Goal: Task Accomplishment & Management: Use online tool/utility

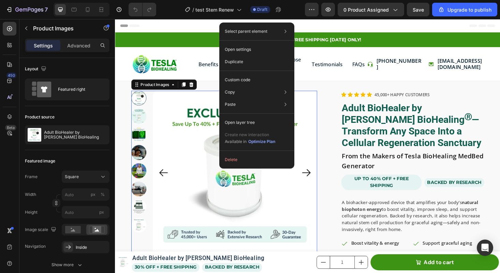
click at [399, 28] on div "Header" at bounding box center [319, 26] width 398 height 14
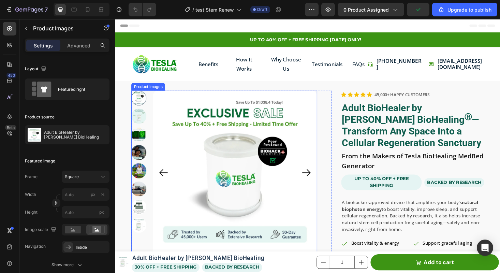
click at [242, 150] on img at bounding box center [242, 182] width 175 height 175
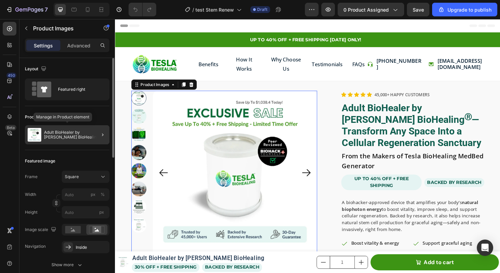
click at [55, 133] on p "Adult BioHealer by [PERSON_NAME] BioHealing" at bounding box center [75, 135] width 63 height 10
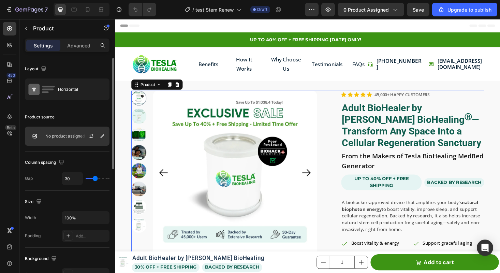
click at [67, 139] on div "No product assigned" at bounding box center [67, 136] width 85 height 19
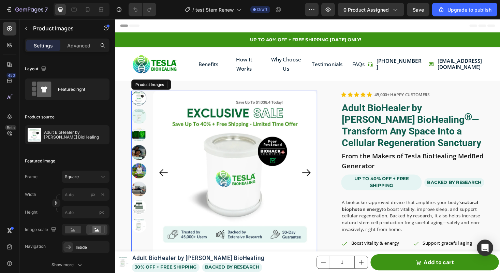
click at [279, 108] on img at bounding box center [242, 182] width 175 height 175
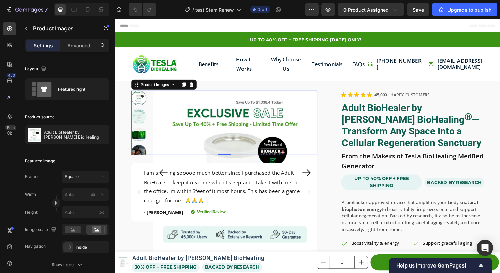
click at [142, 141] on img at bounding box center [140, 142] width 16 height 16
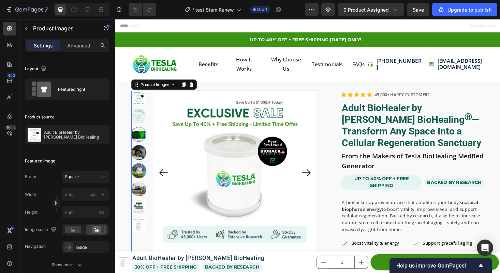
click at [140, 141] on div at bounding box center [140, 142] width 16 height 16
click at [142, 141] on div at bounding box center [140, 142] width 16 height 16
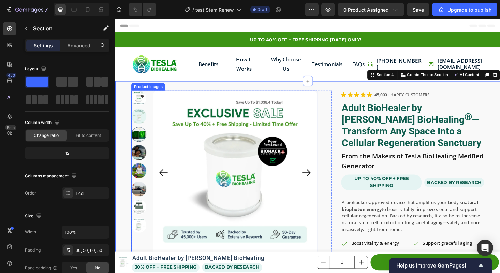
scroll to position [56, 0]
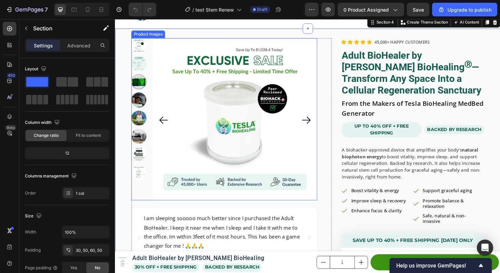
click at [143, 90] on div at bounding box center [140, 86] width 16 height 16
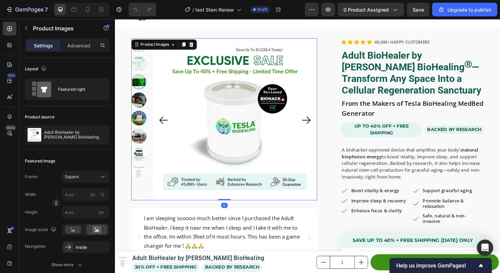
click at [140, 111] on img at bounding box center [140, 105] width 16 height 16
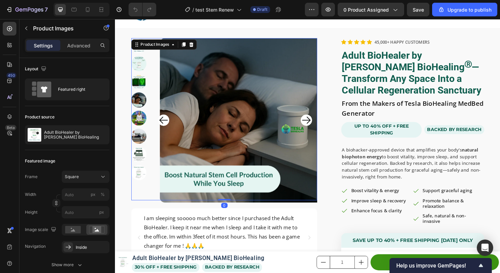
click at [138, 92] on img at bounding box center [140, 86] width 16 height 16
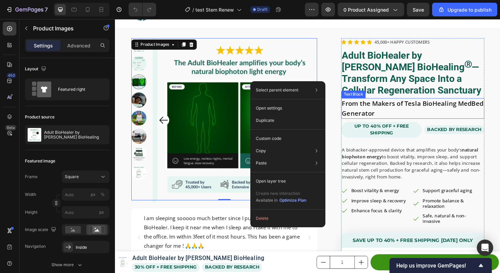
click at [399, 111] on p "From the Makers of Tesla BioHealing MedBed Generator" at bounding box center [431, 114] width 151 height 20
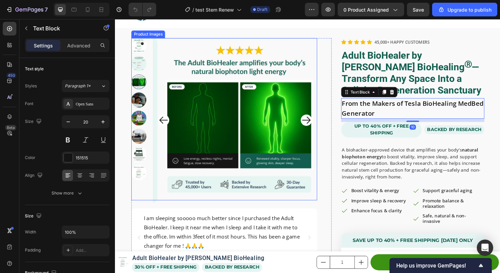
click at [251, 93] on img at bounding box center [247, 126] width 175 height 175
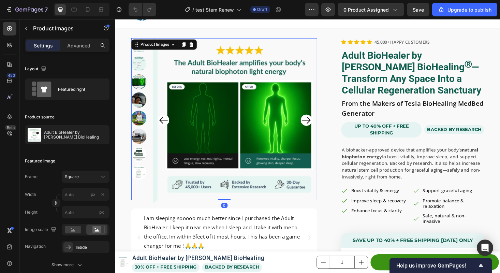
click at [251, 93] on img at bounding box center [247, 126] width 175 height 175
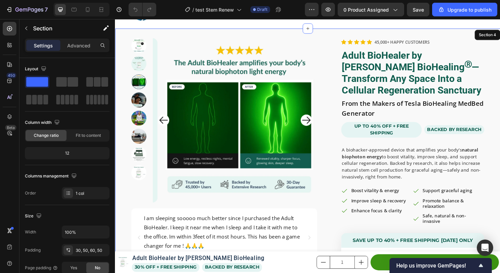
drag, startPoint x: 330, startPoint y: 29, endPoint x: 320, endPoint y: 38, distance: 13.3
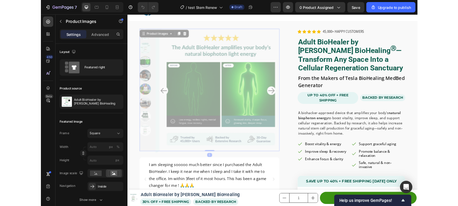
scroll to position [0, 0]
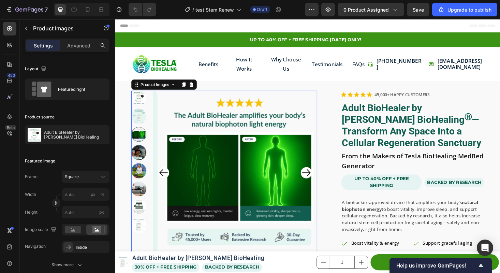
click at [143, 180] on img at bounding box center [140, 180] width 16 height 16
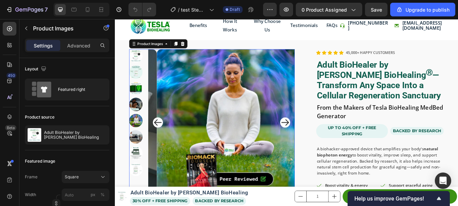
scroll to position [49, 0]
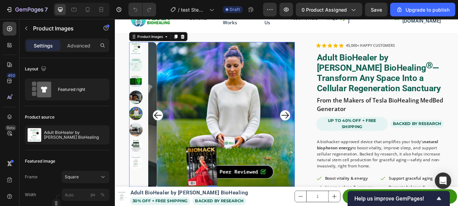
click at [142, 56] on img at bounding box center [140, 54] width 16 height 16
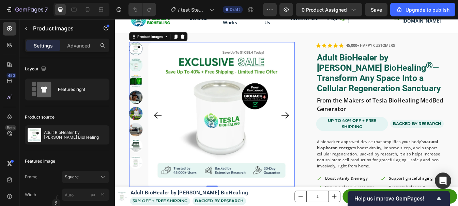
click at [140, 72] on img at bounding box center [140, 73] width 16 height 16
click at [140, 91] on img at bounding box center [140, 93] width 16 height 16
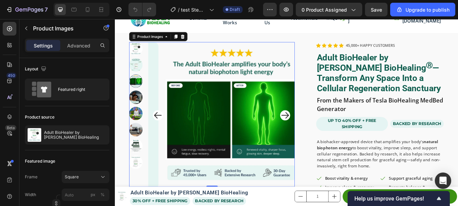
click at [139, 111] on img at bounding box center [140, 112] width 16 height 16
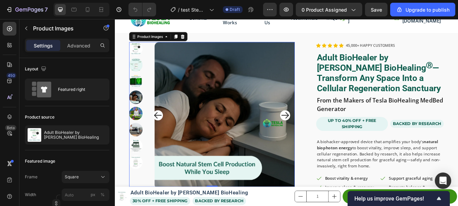
click at [139, 130] on div at bounding box center [140, 132] width 16 height 172
click at [136, 151] on img at bounding box center [140, 151] width 16 height 16
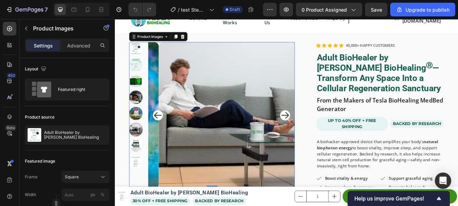
click at [141, 168] on img at bounding box center [140, 170] width 16 height 16
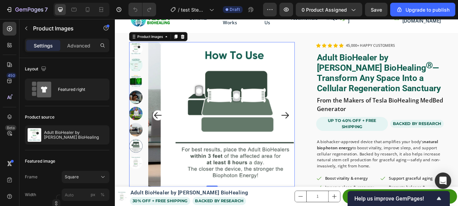
click at [248, 115] on img at bounding box center [257, 133] width 175 height 175
click at [262, 108] on img at bounding box center [257, 133] width 175 height 175
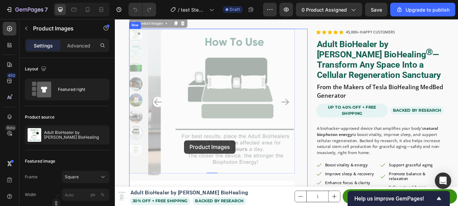
scroll to position [116, 0]
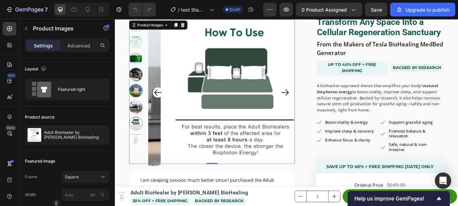
click at [141, 159] on img at bounding box center [140, 162] width 16 height 16
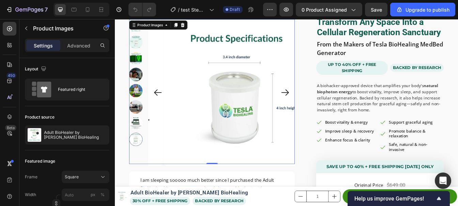
scroll to position [146, 0]
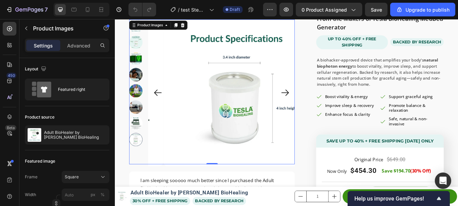
click at [141, 101] on img at bounding box center [140, 104] width 16 height 16
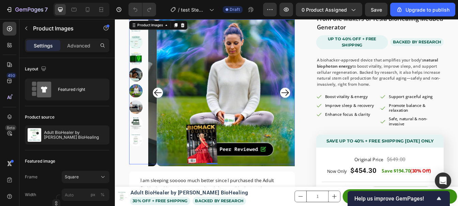
click at [142, 88] on div at bounding box center [140, 105] width 16 height 172
